Goal: Transaction & Acquisition: Purchase product/service

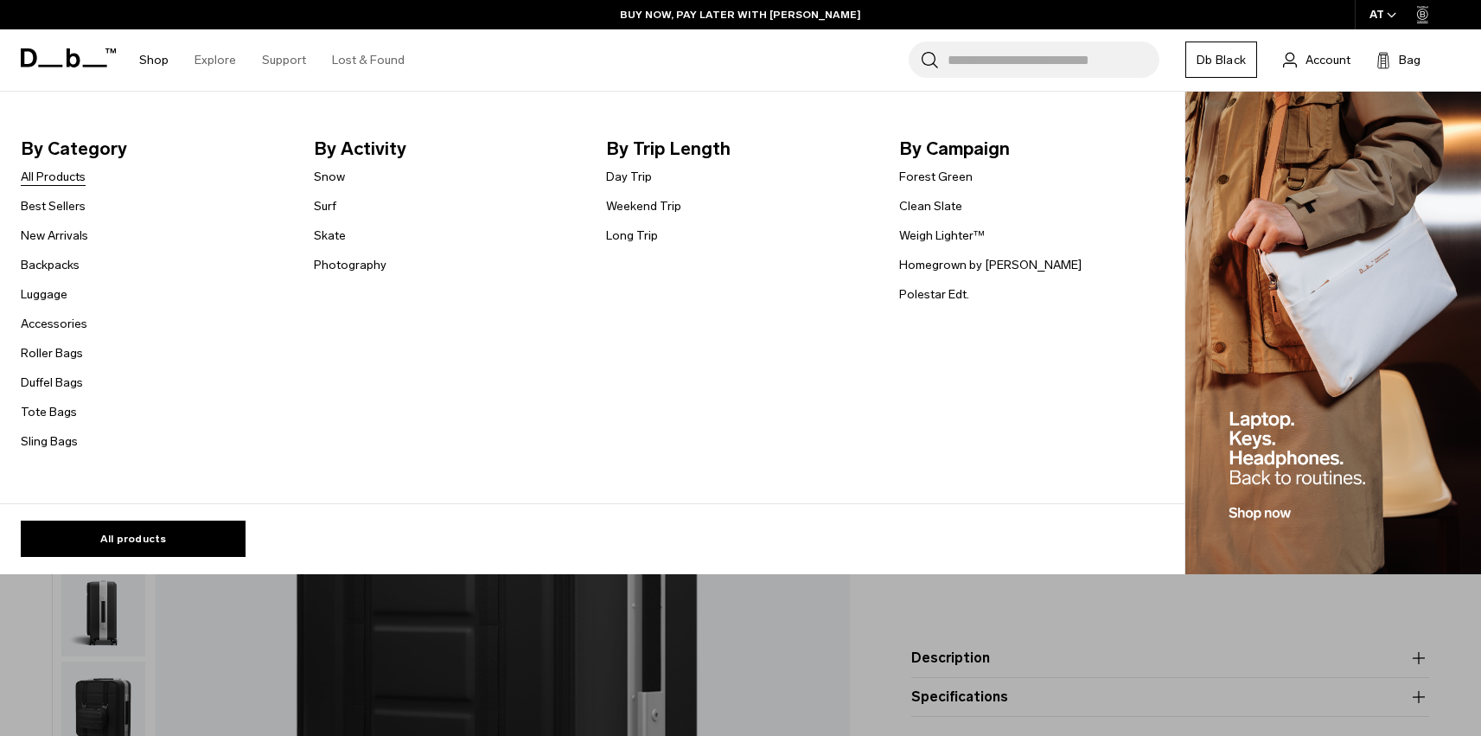
click at [49, 173] on link "All Products" at bounding box center [53, 177] width 65 height 18
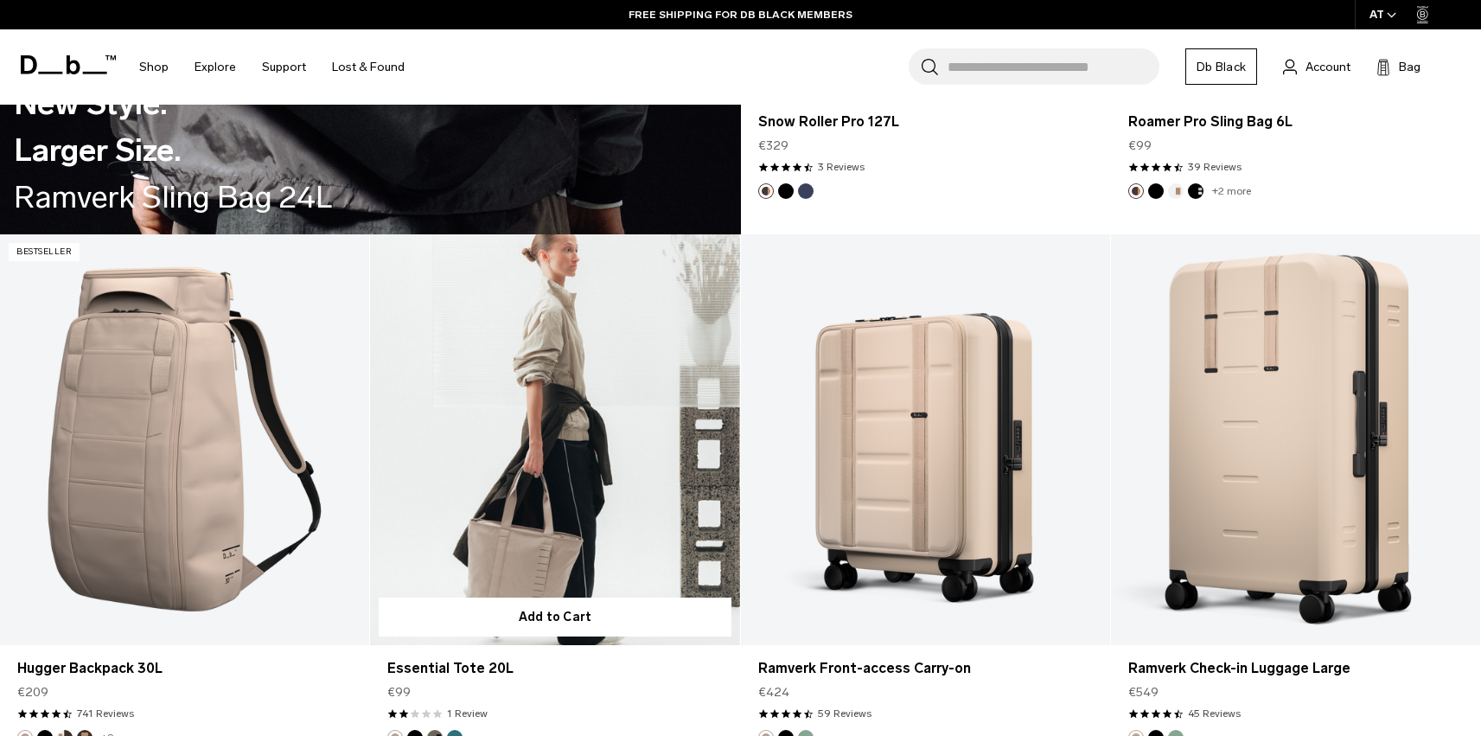
scroll to position [4143, 0]
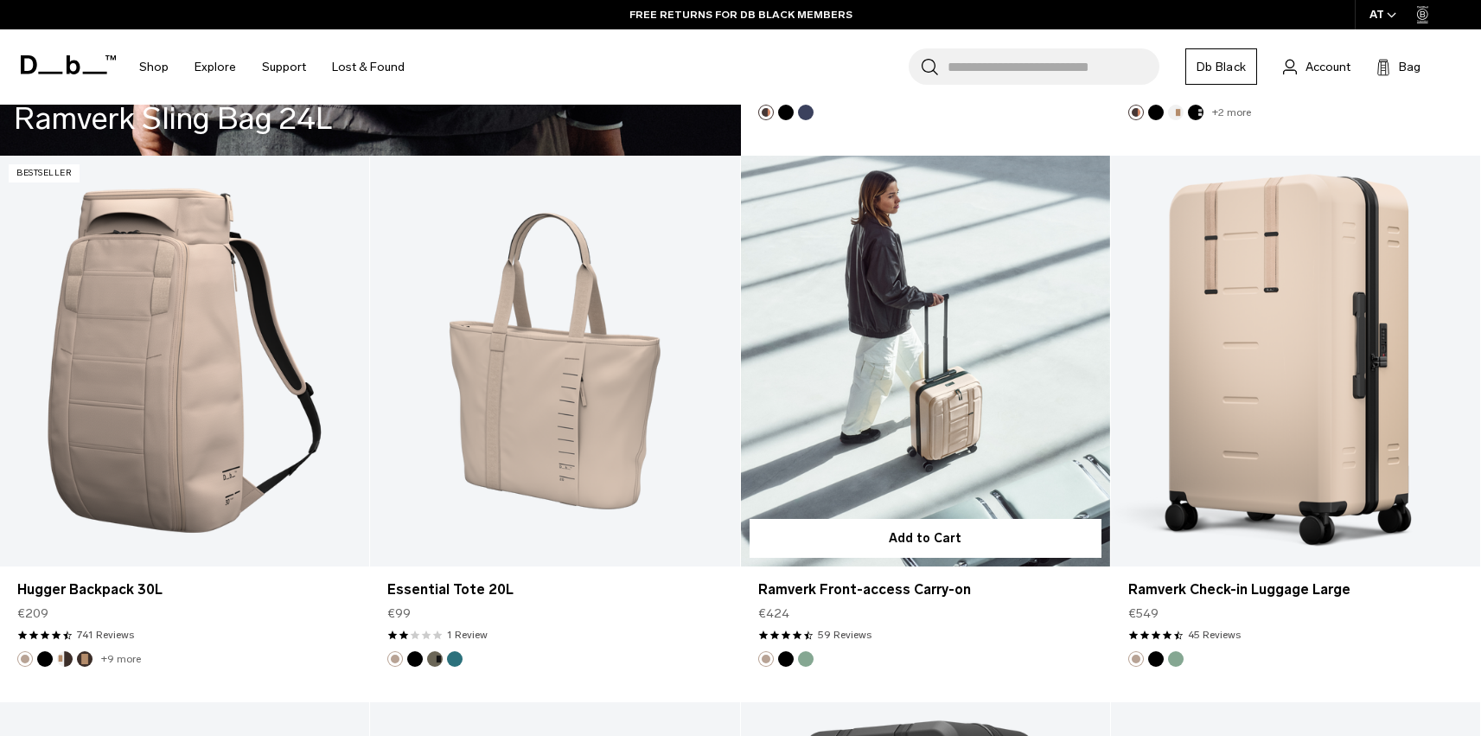
click at [978, 417] on link "Ramverk Front-access Carry-on" at bounding box center [925, 361] width 369 height 411
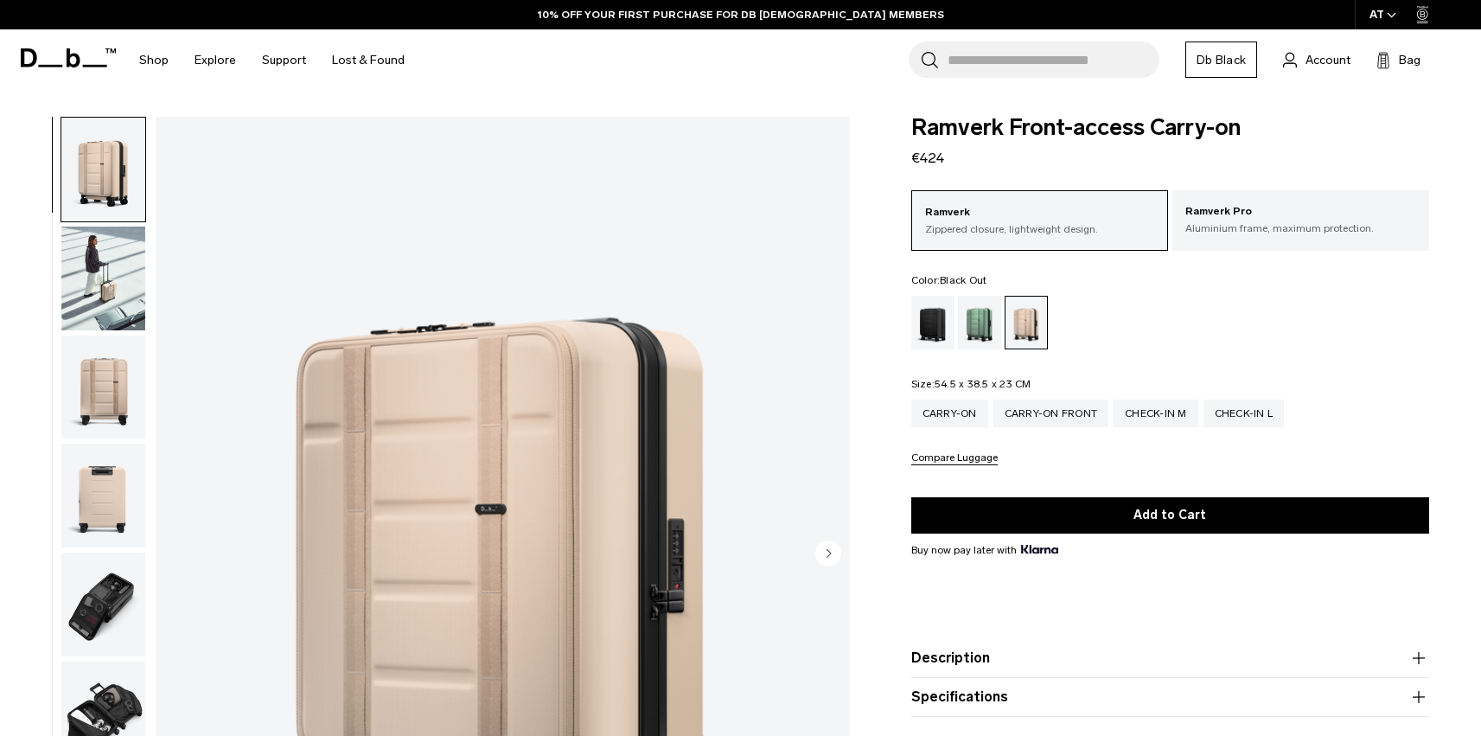
click at [943, 325] on div "Black Out" at bounding box center [933, 323] width 44 height 54
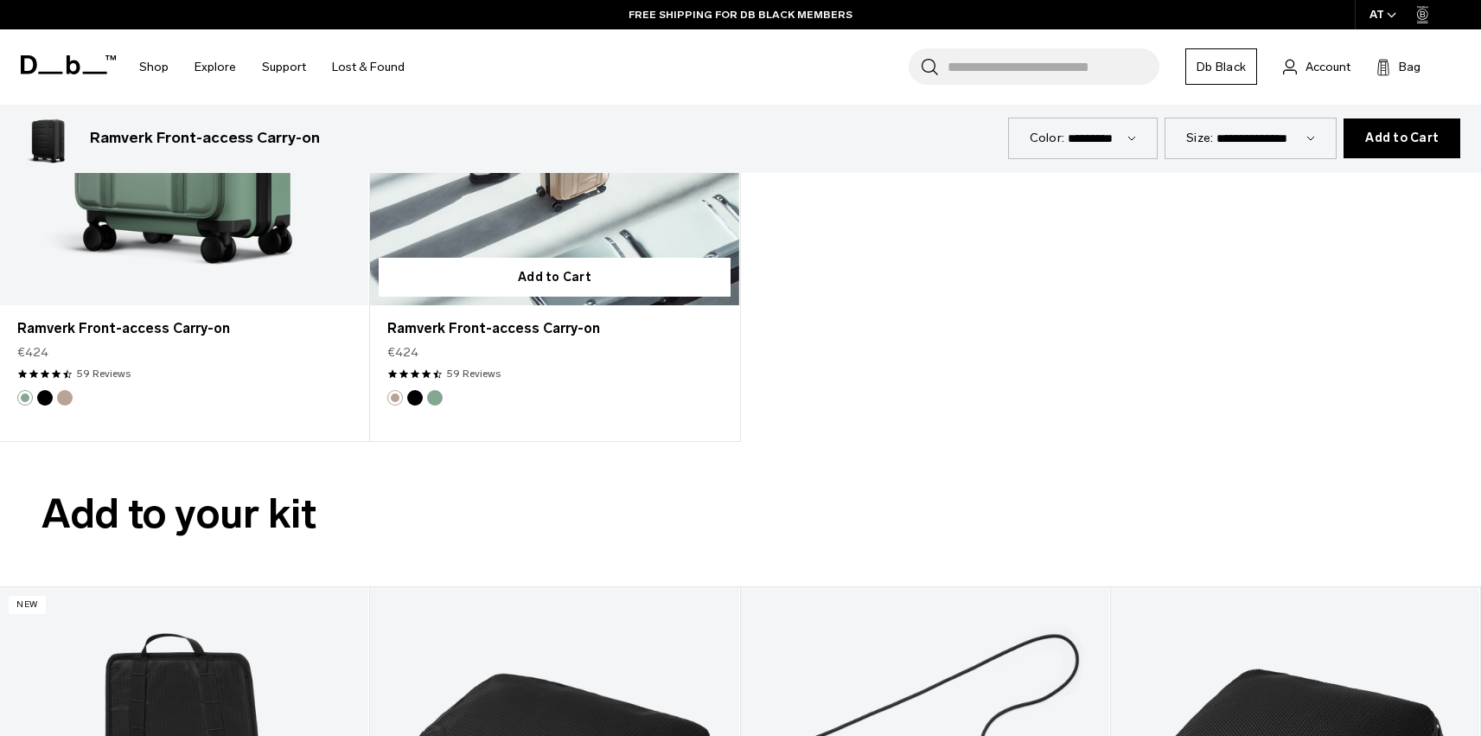
scroll to position [3156, 0]
